Goal: Task Accomplishment & Management: Manage account settings

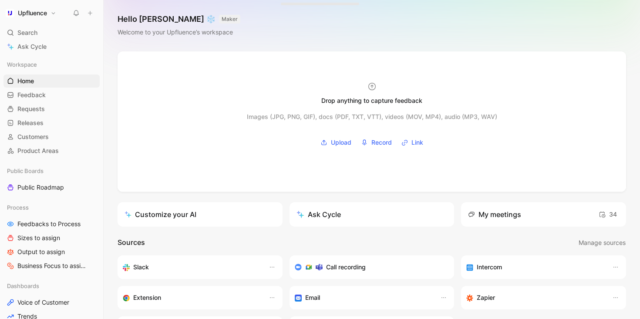
click at [53, 10] on button "Upfluence" at bounding box center [30, 13] width 55 height 12
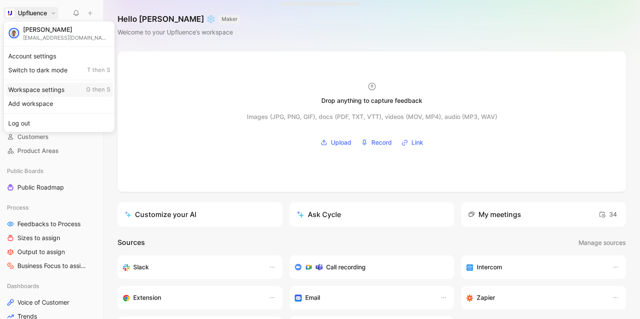
click at [45, 87] on div "Workspace settings G then S" at bounding box center [59, 90] width 107 height 14
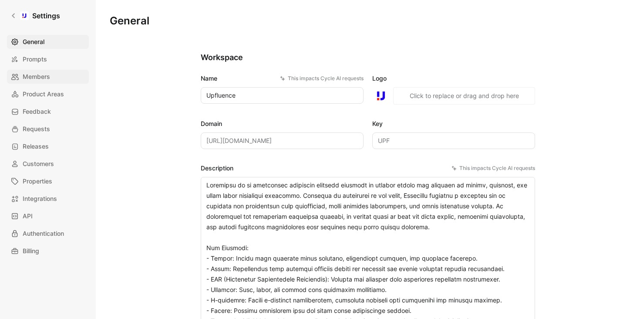
click at [51, 79] on link "Members" at bounding box center [48, 77] width 82 height 14
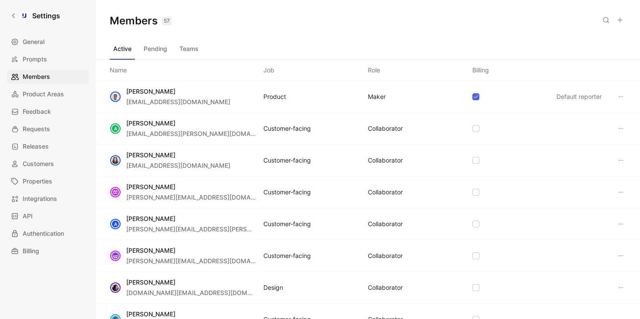
click at [621, 21] on icon at bounding box center [619, 20] width 7 height 7
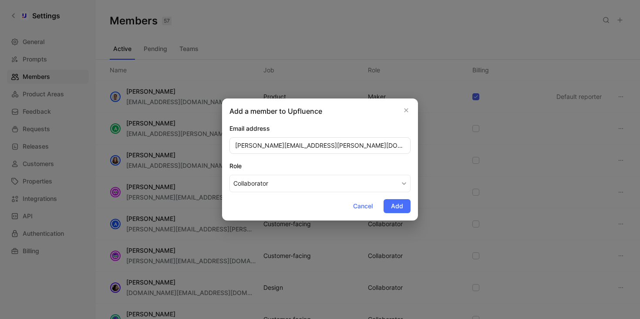
type input "owen.medina@upfluence.com"
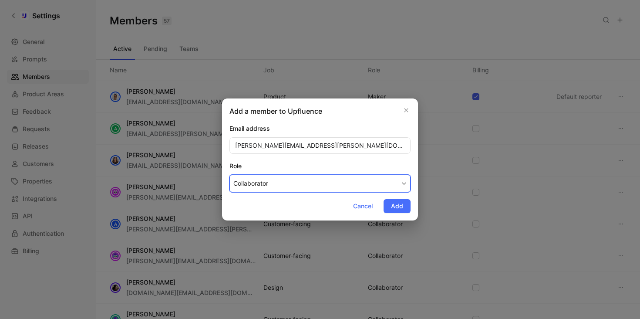
click at [313, 190] on button "Collaborator" at bounding box center [319, 183] width 181 height 17
click at [271, 218] on div "Collaborator" at bounding box center [258, 217] width 51 height 10
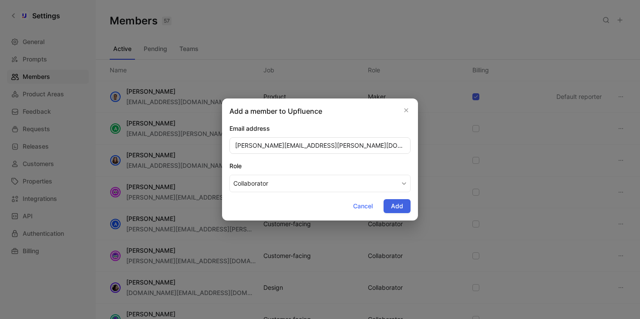
click at [399, 207] on span "Add" at bounding box center [397, 206] width 12 height 10
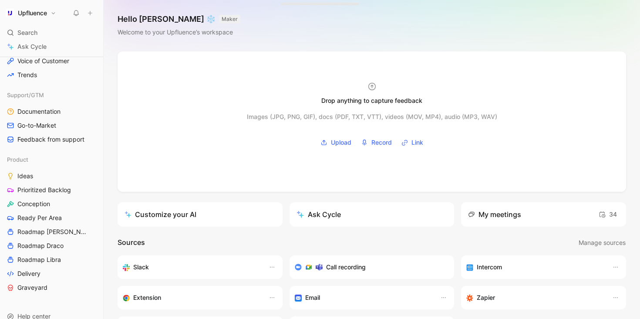
scroll to position [242, 0]
click at [46, 199] on span "Conception" at bounding box center [33, 203] width 33 height 9
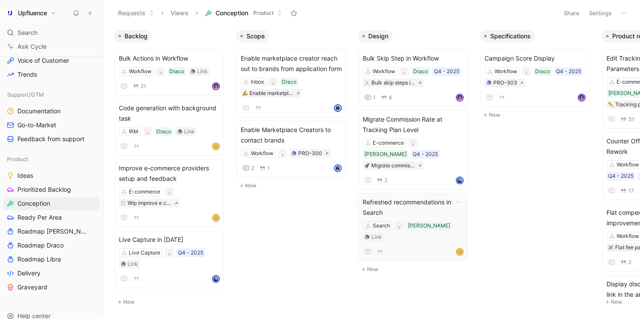
click at [412, 197] on span "Refreshed recommendations in Search" at bounding box center [413, 207] width 101 height 21
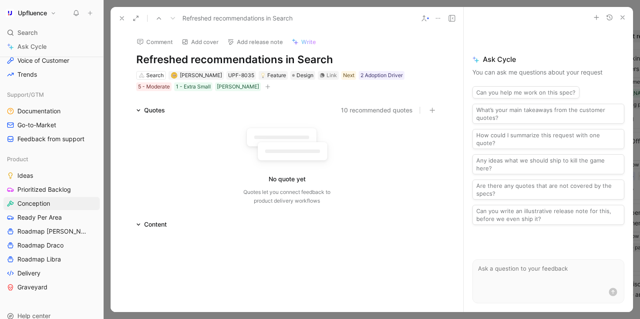
click at [124, 19] on icon at bounding box center [121, 18] width 7 height 7
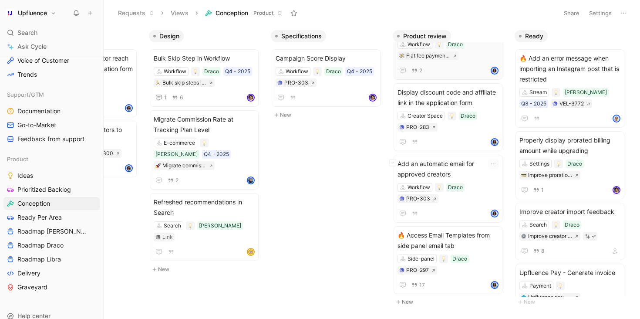
scroll to position [245, 0]
